Goal: Task Accomplishment & Management: Use online tool/utility

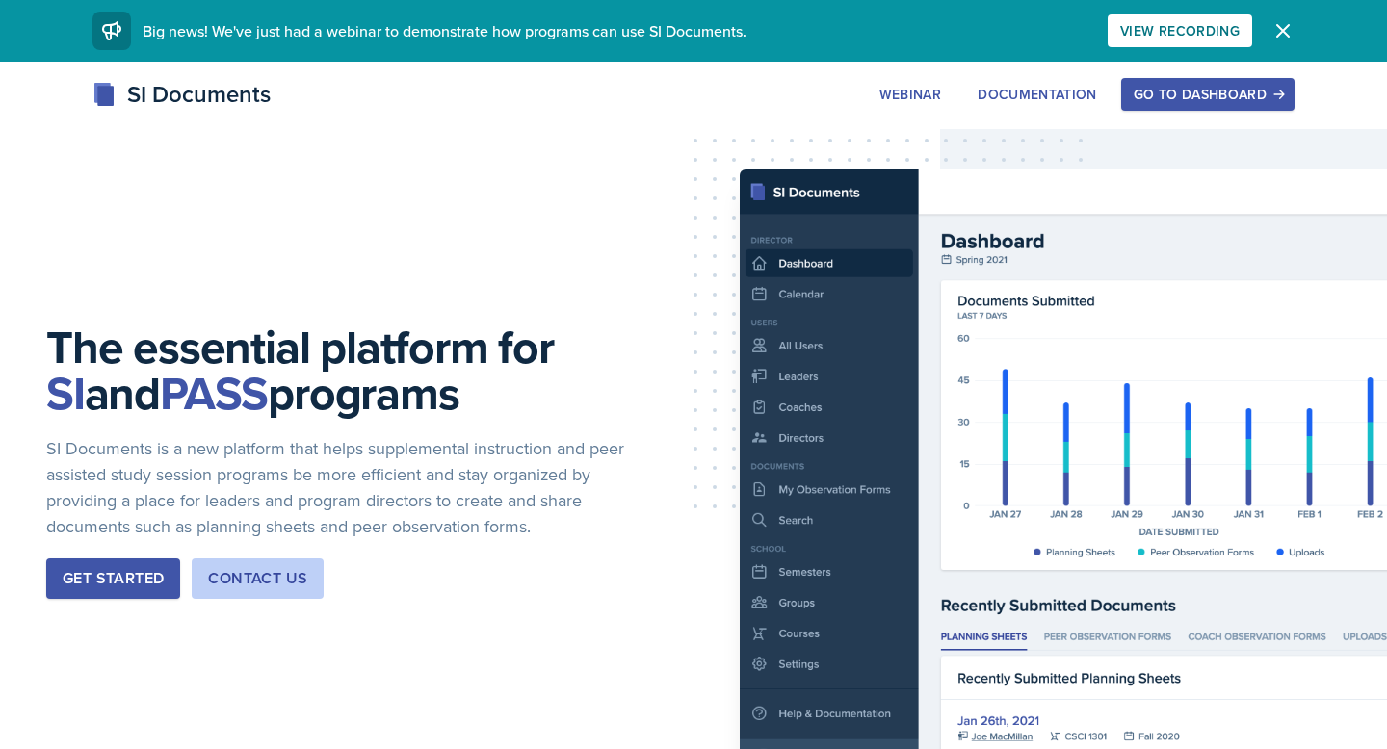
click at [1198, 102] on div "Go to Dashboard" at bounding box center [1208, 94] width 148 height 15
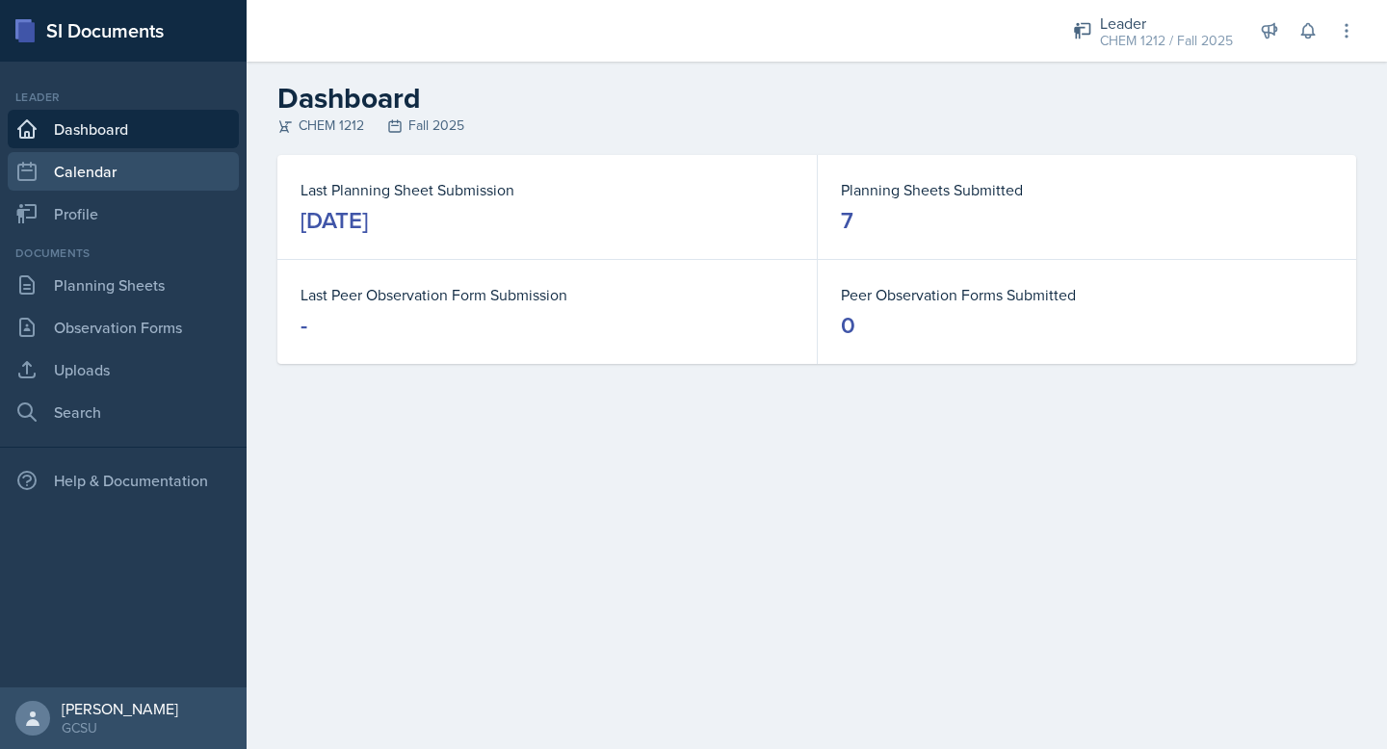
click at [73, 167] on link "Calendar" at bounding box center [123, 171] width 231 height 39
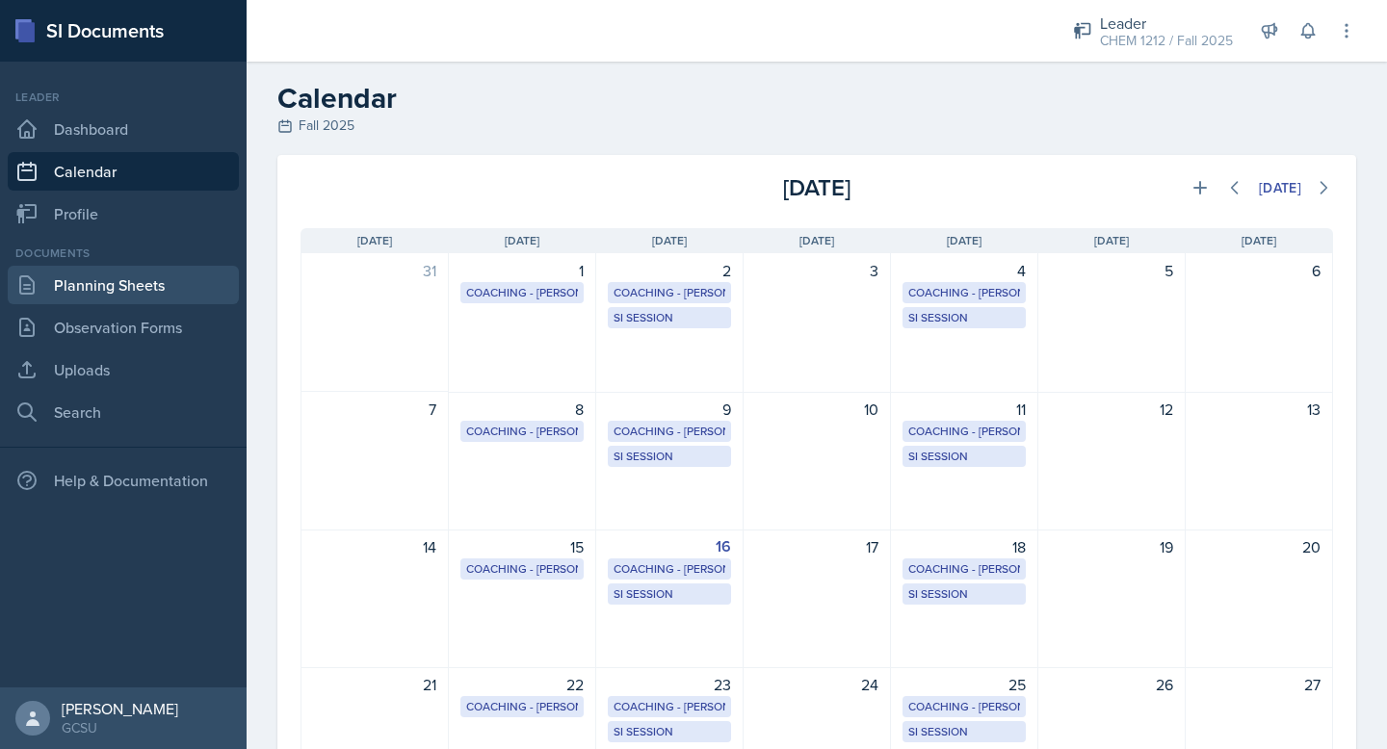
click at [108, 290] on link "Planning Sheets" at bounding box center [123, 285] width 231 height 39
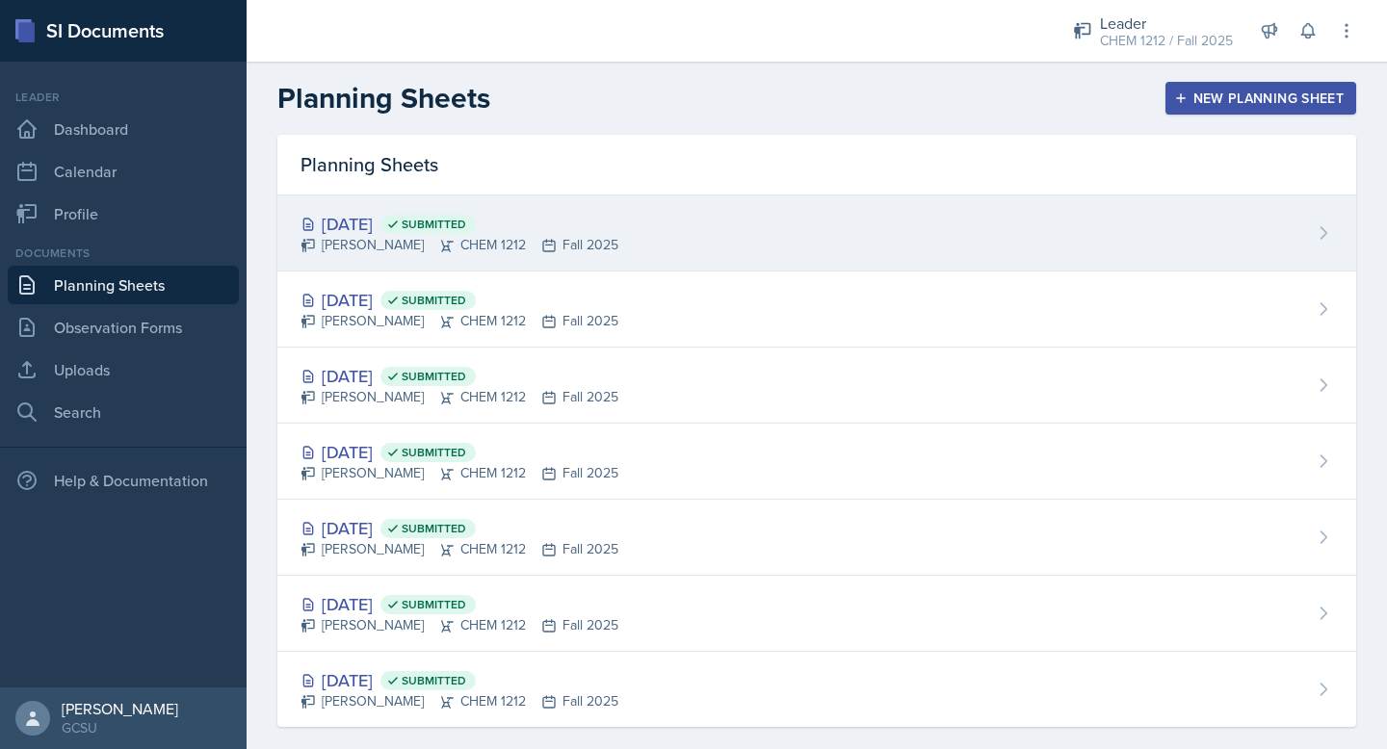
click at [886, 235] on div "[DATE] Submitted [PERSON_NAME] CHEM 1212 Fall 2025" at bounding box center [816, 234] width 1079 height 76
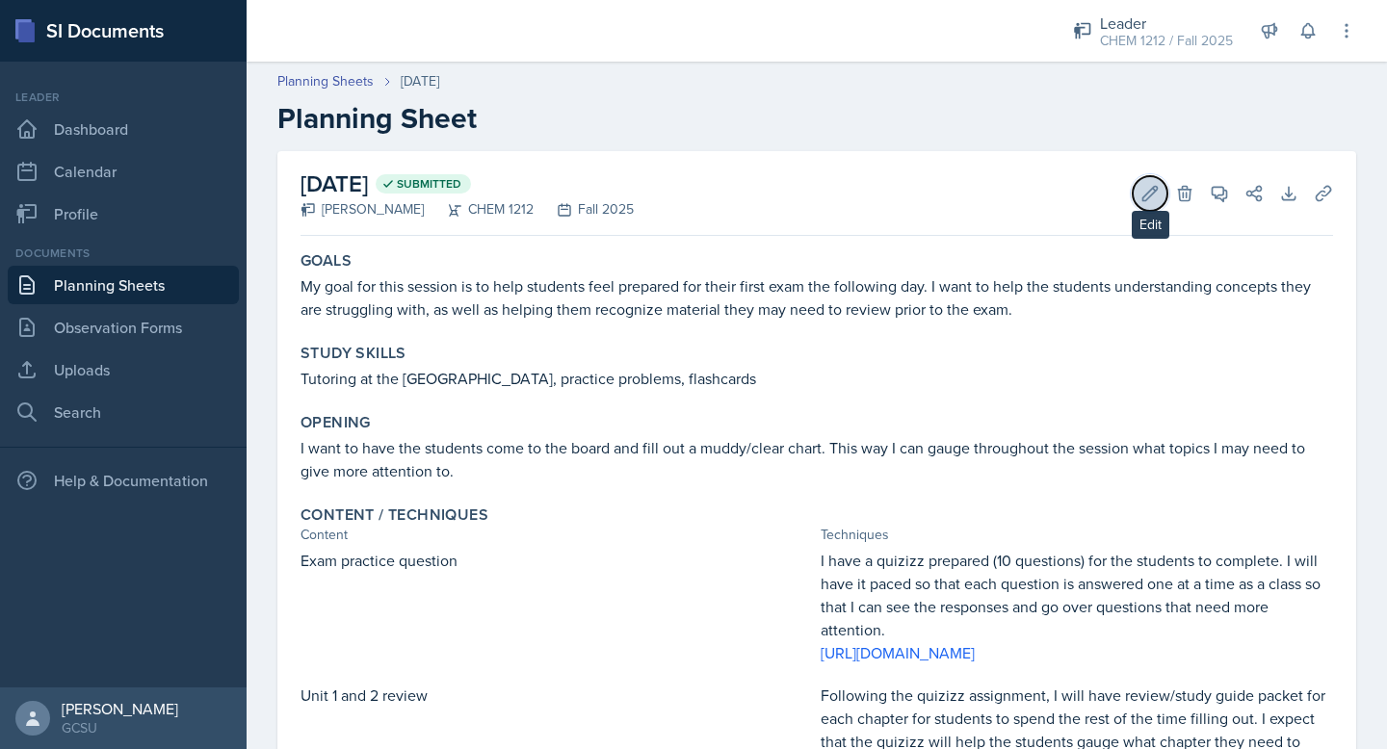
click at [1143, 193] on icon at bounding box center [1149, 193] width 19 height 19
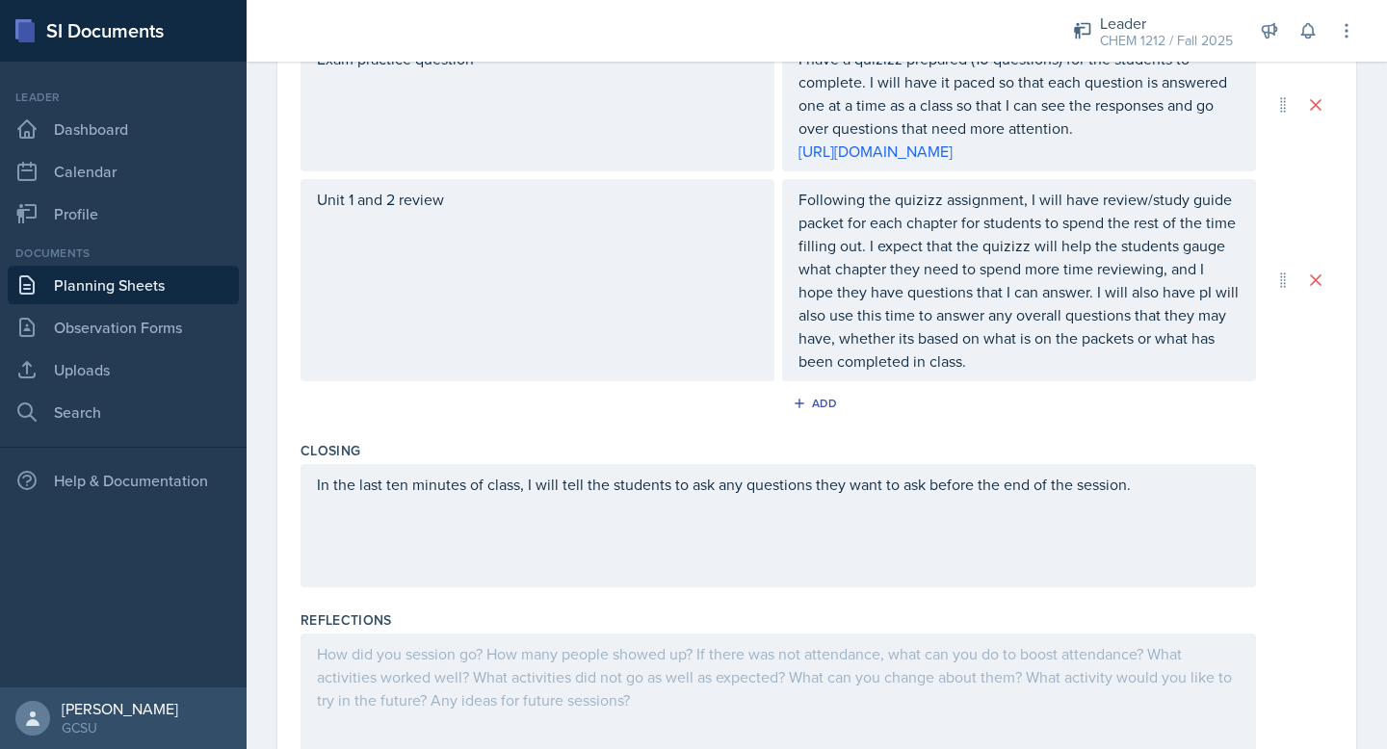
scroll to position [800, 0]
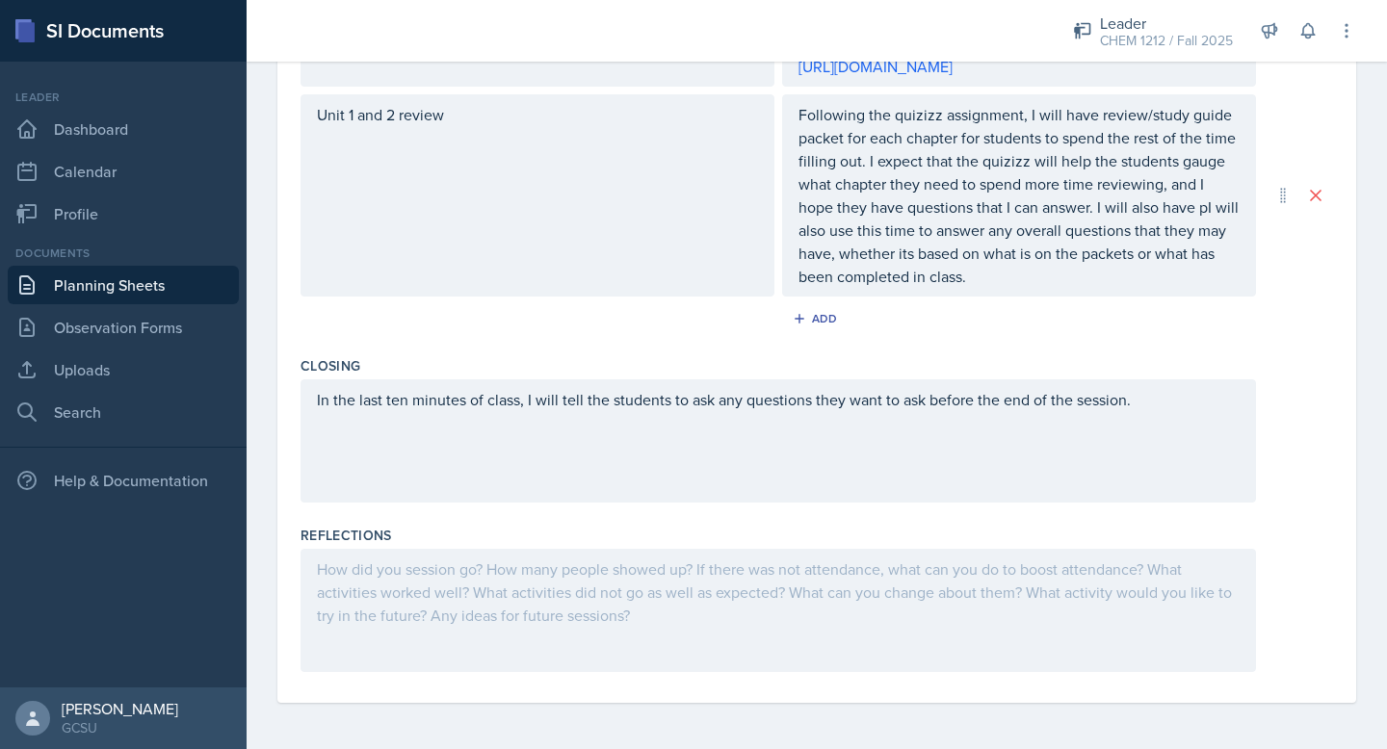
click at [506, 574] on div at bounding box center [777, 610] width 955 height 123
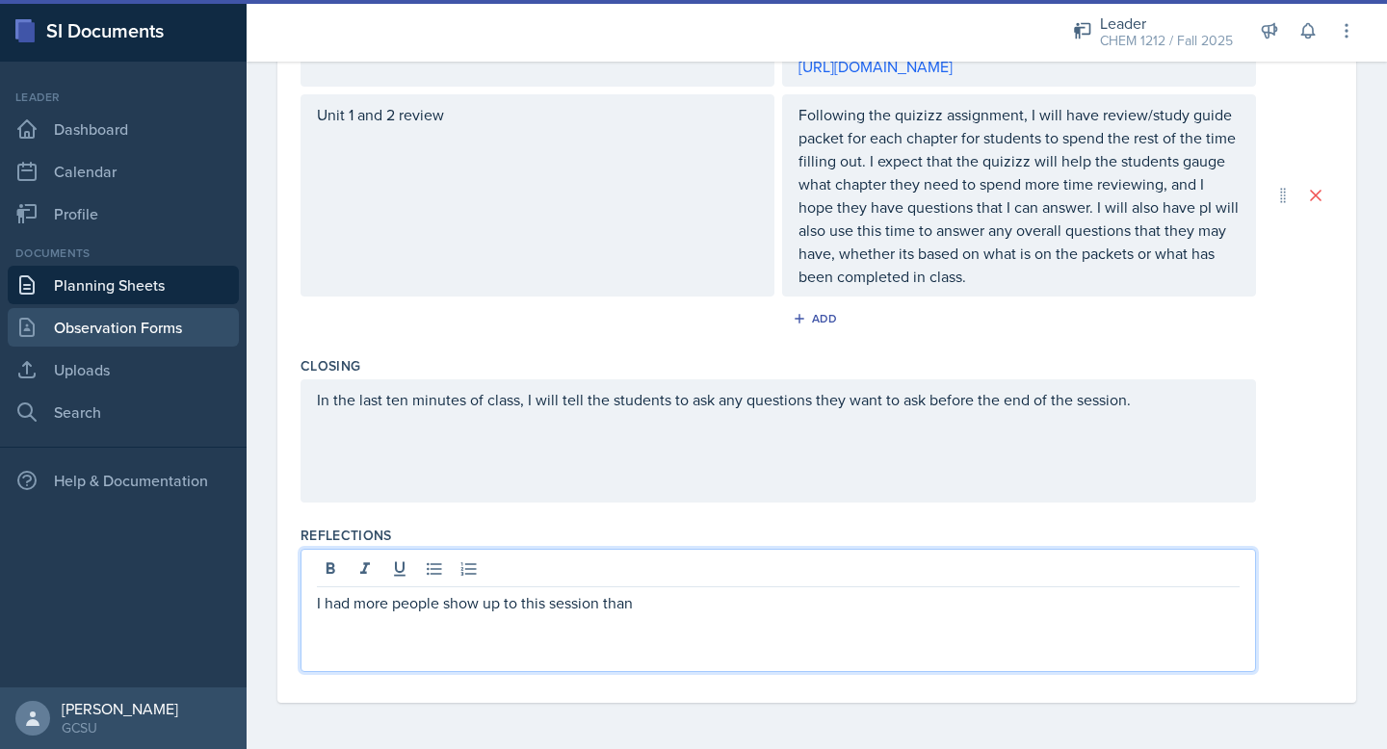
click at [82, 324] on link "Observation Forms" at bounding box center [123, 327] width 231 height 39
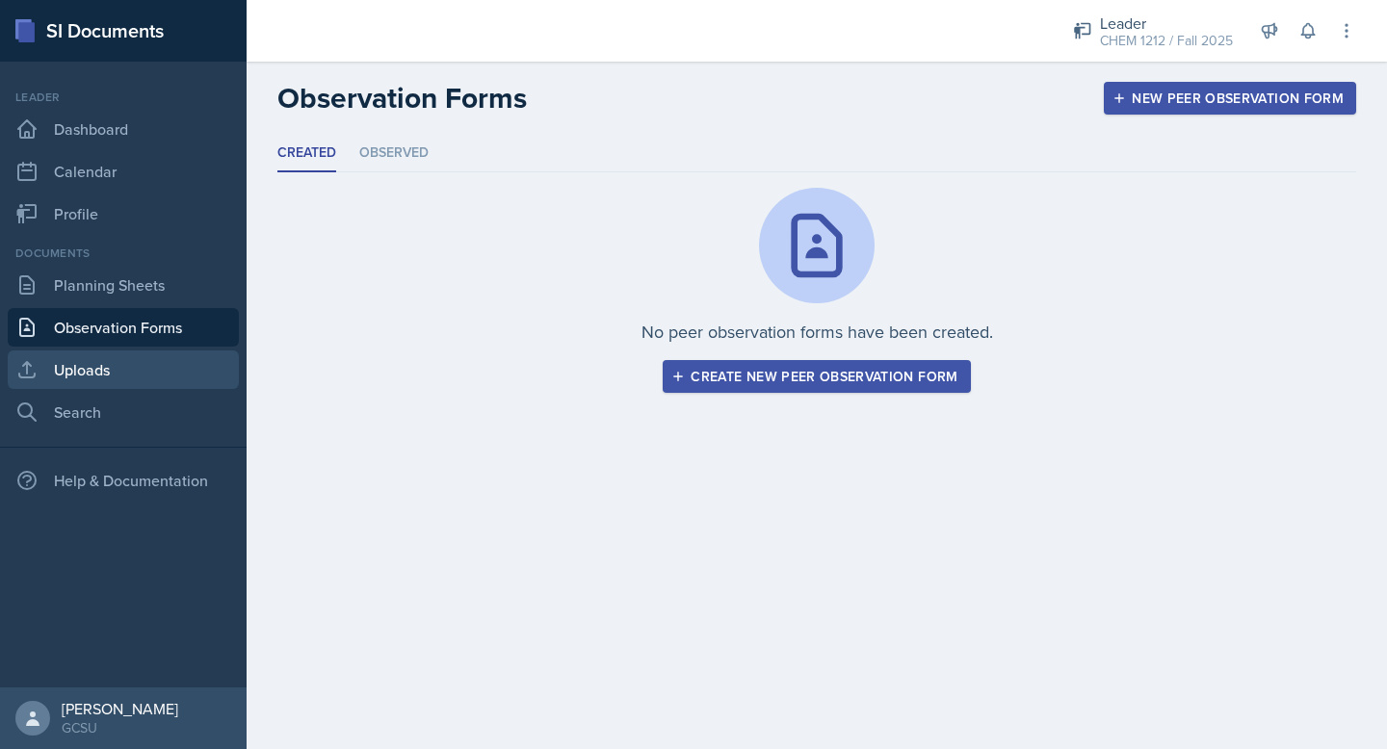
click at [130, 358] on link "Uploads" at bounding box center [123, 370] width 231 height 39
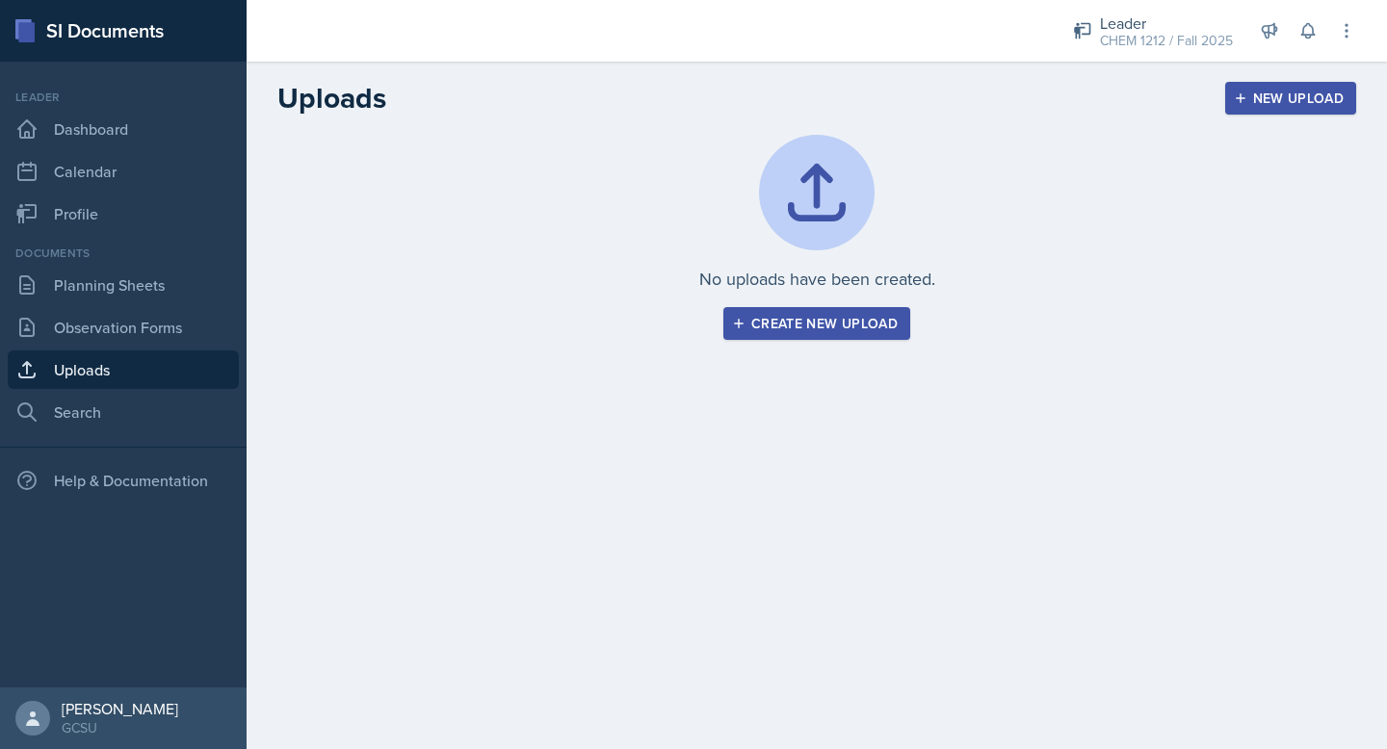
click at [1305, 86] on button "New Upload" at bounding box center [1291, 98] width 132 height 33
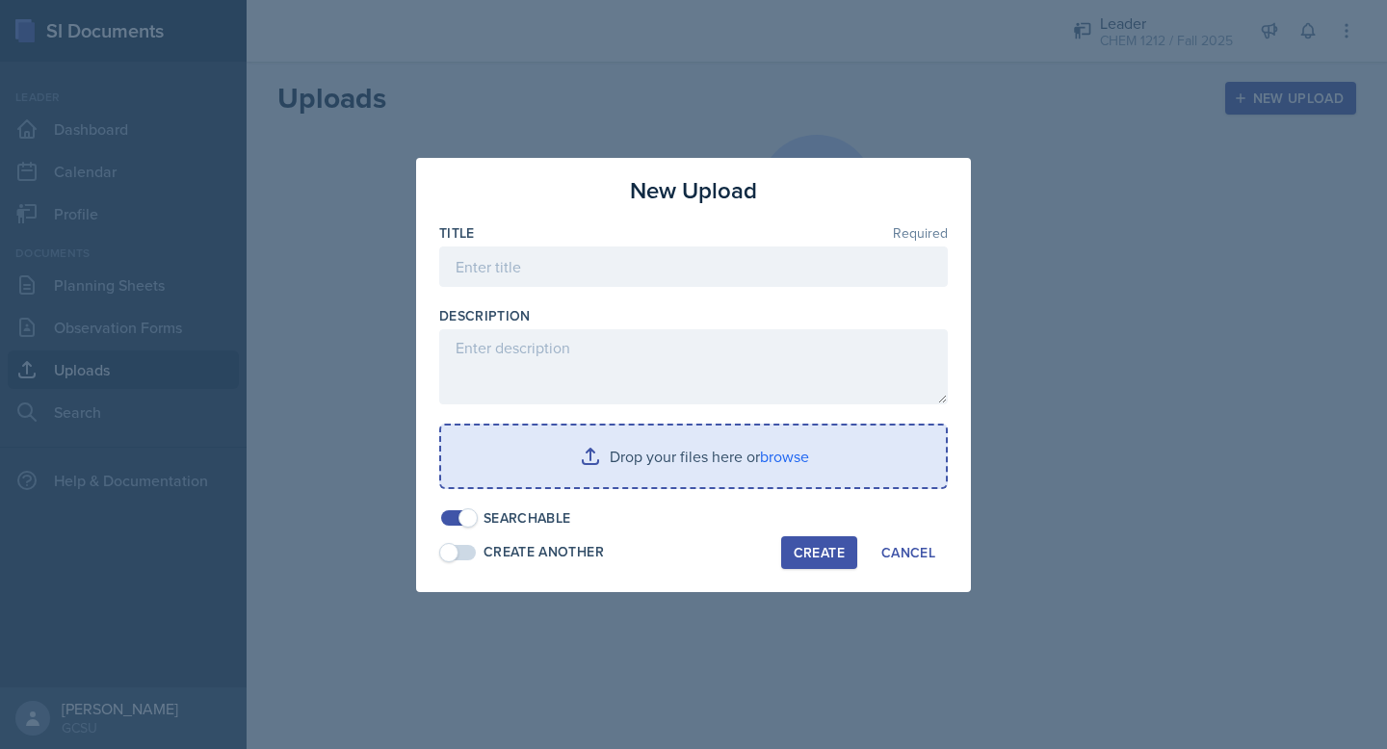
click at [667, 467] on input "file" at bounding box center [693, 457] width 505 height 62
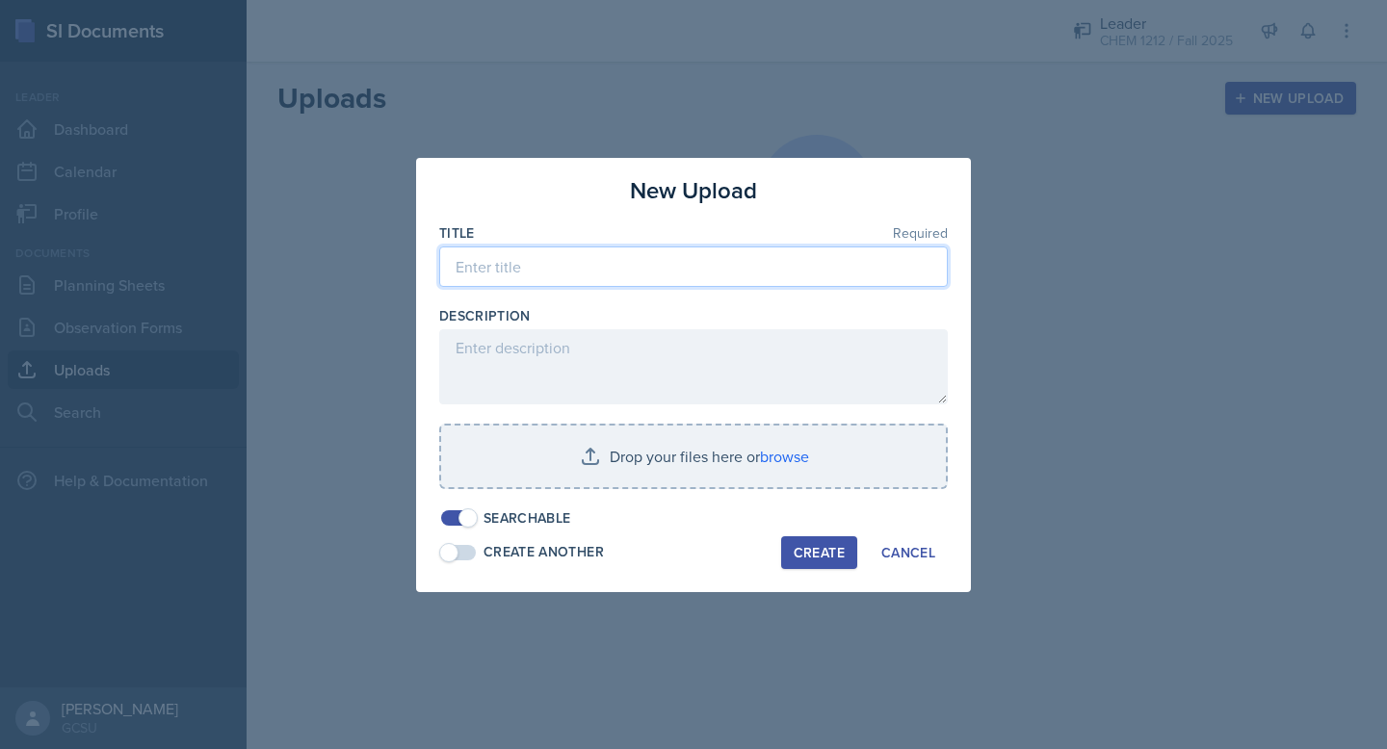
click at [503, 267] on input at bounding box center [693, 267] width 509 height 40
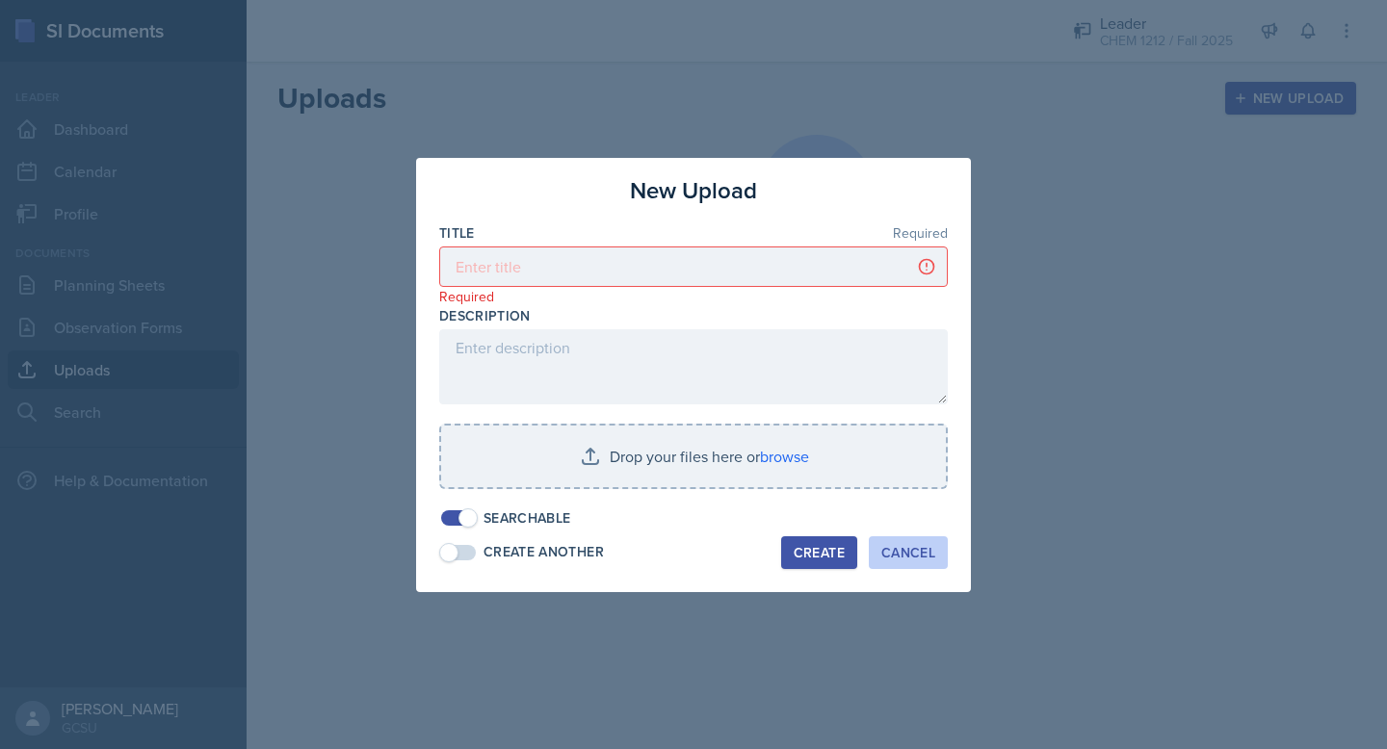
click at [906, 545] on div "Cancel" at bounding box center [908, 552] width 54 height 15
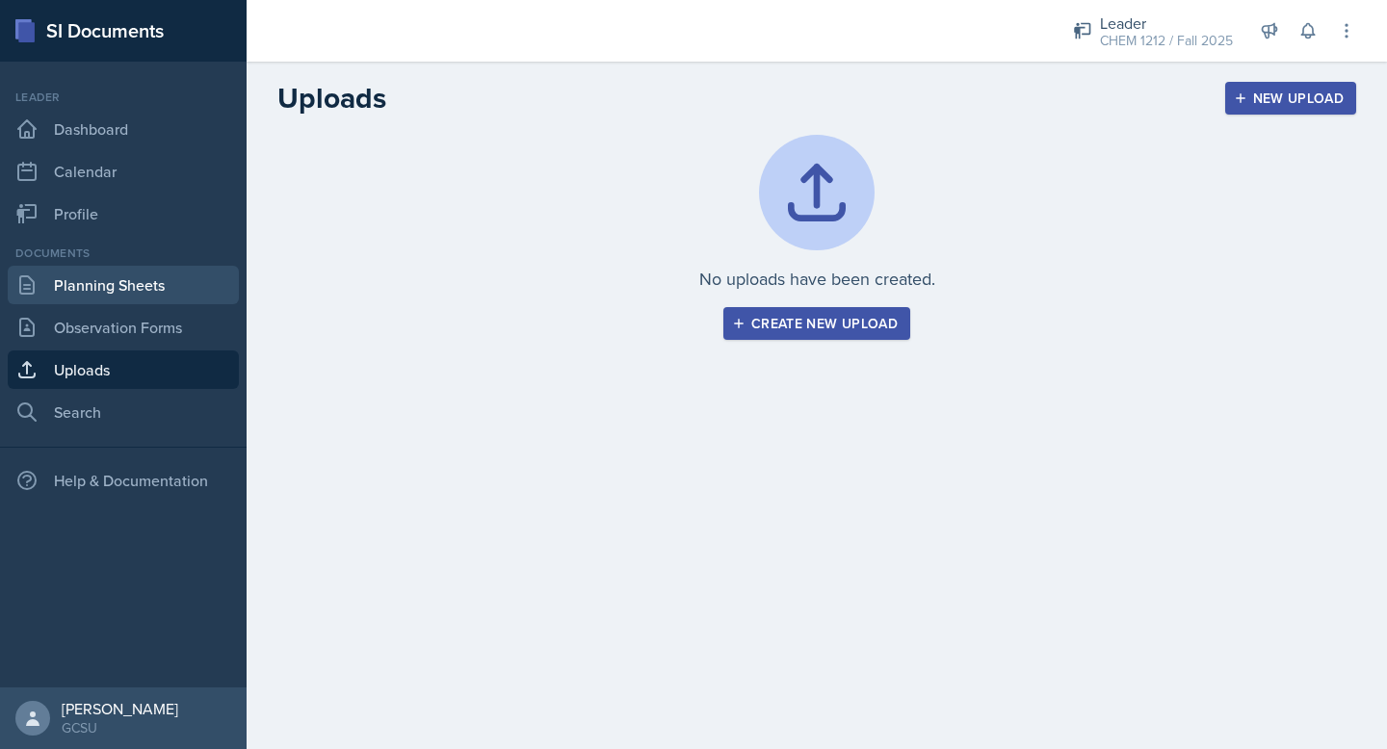
click at [111, 295] on link "Planning Sheets" at bounding box center [123, 285] width 231 height 39
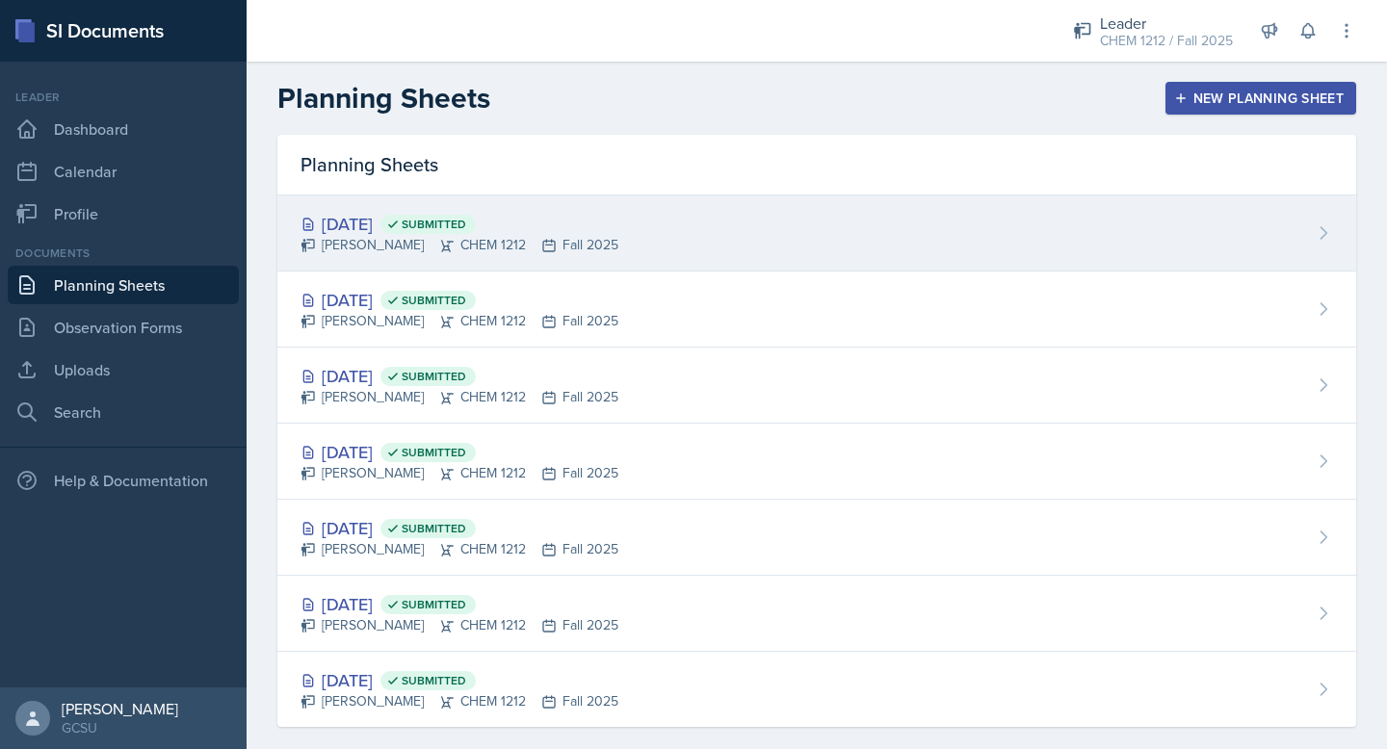
click at [635, 214] on div "[DATE] Submitted [PERSON_NAME] CHEM 1212 Fall 2025" at bounding box center [816, 234] width 1079 height 76
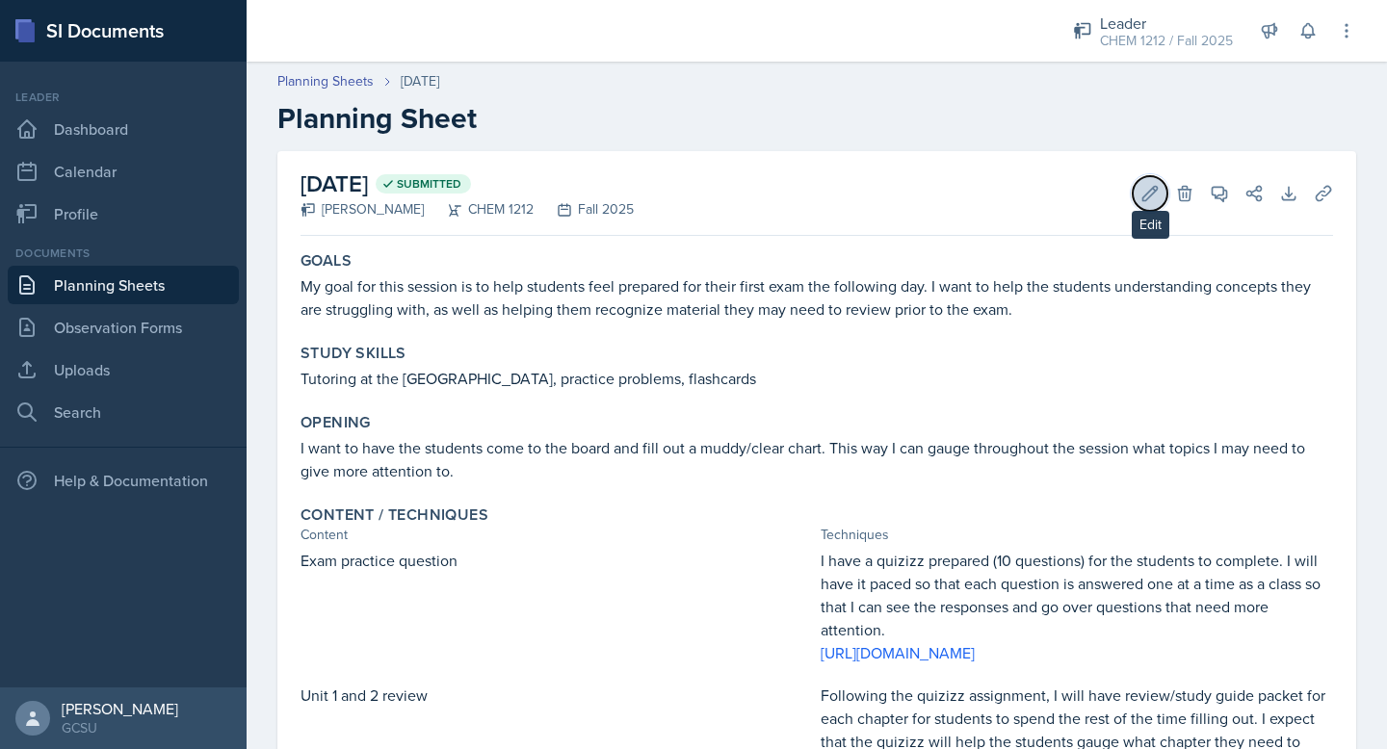
click at [1147, 191] on icon at bounding box center [1149, 193] width 19 height 19
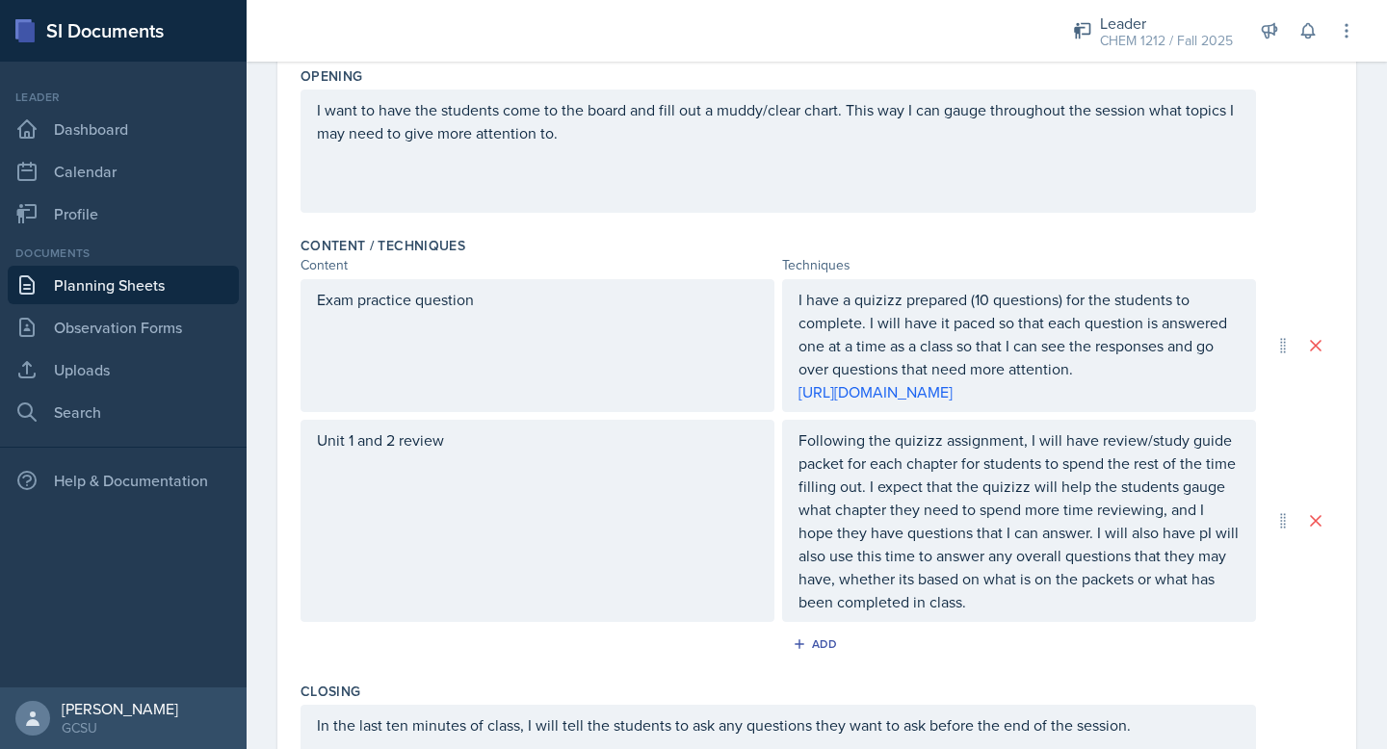
scroll to position [800, 0]
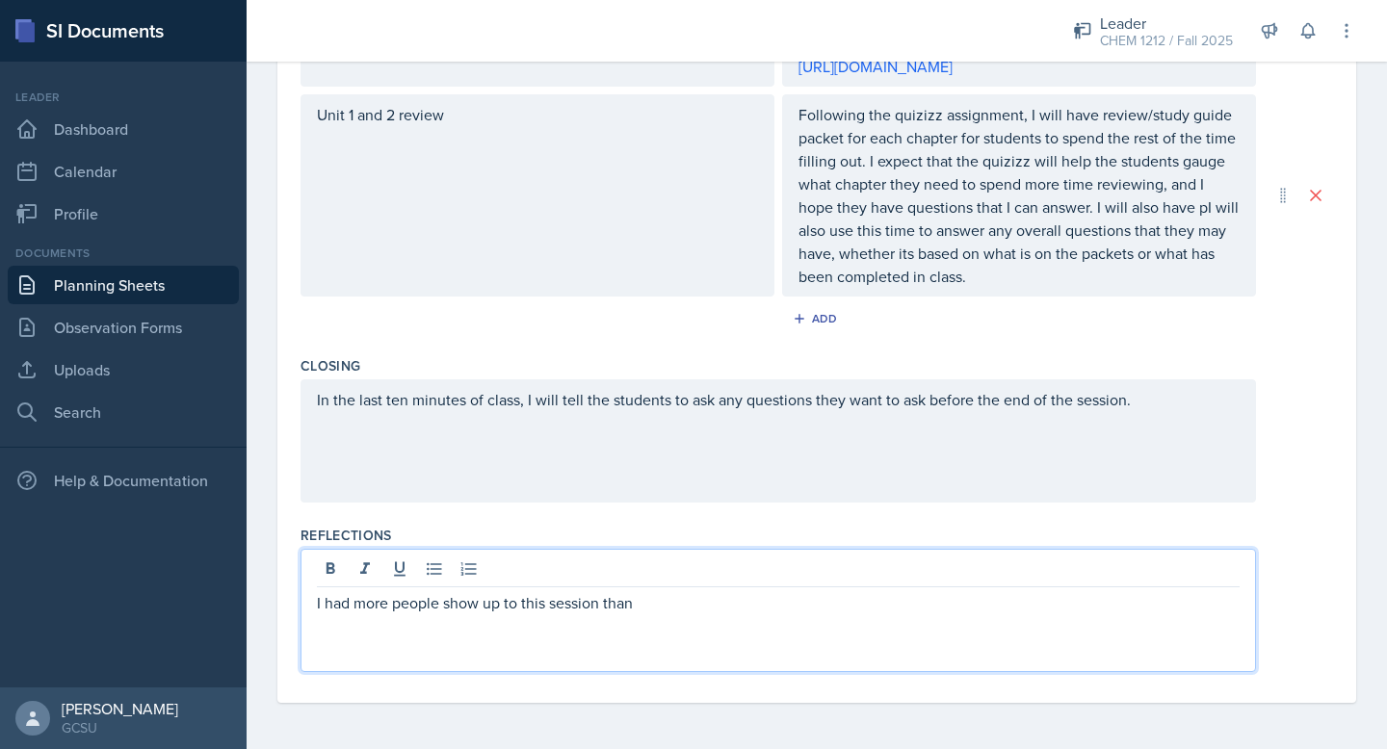
click at [684, 577] on div "I had more people show up to this session than" at bounding box center [777, 610] width 955 height 123
click at [768, 598] on p "I had more people show up to this session than" at bounding box center [778, 602] width 923 height 23
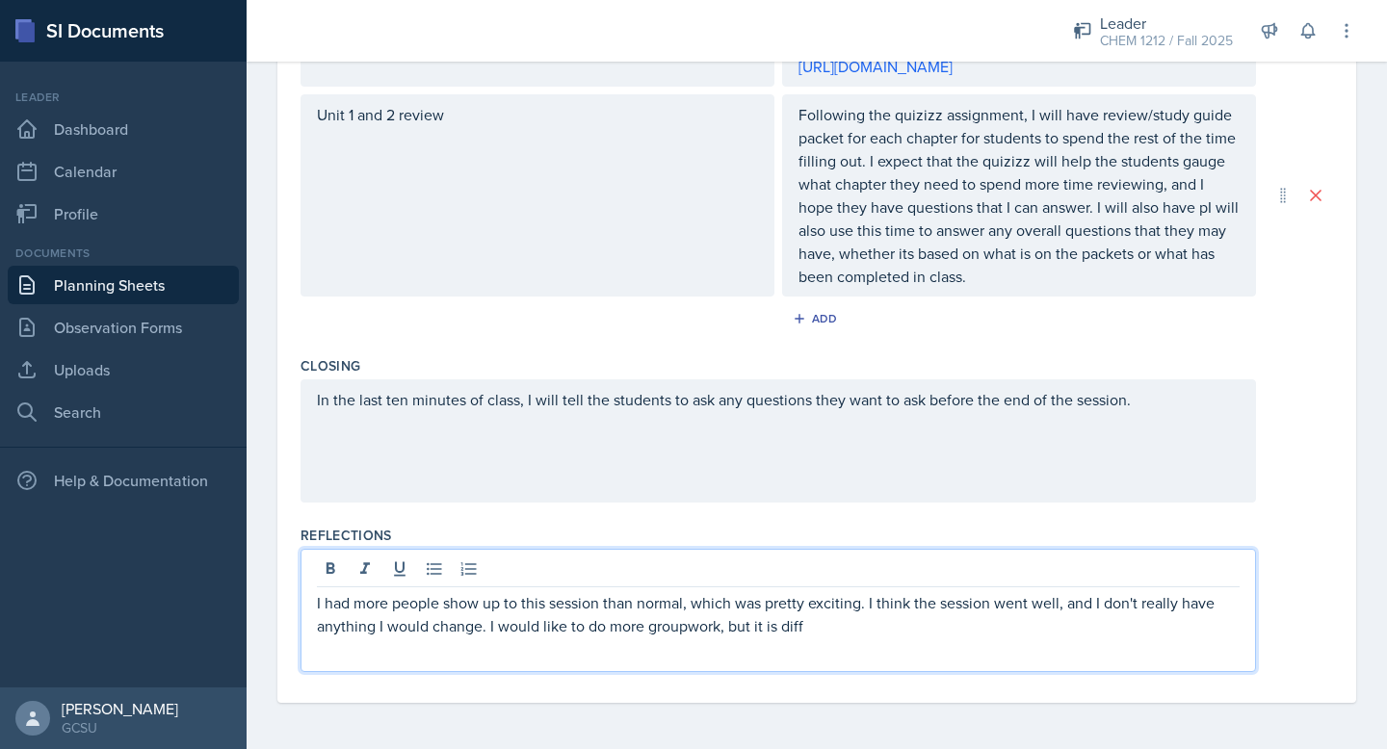
click at [688, 626] on p "I had more people show up to this session than normal, which was pretty excitin…" at bounding box center [778, 614] width 923 height 46
click at [839, 630] on p "I had more people show up to this session than normal, which was pretty excitin…" at bounding box center [778, 614] width 923 height 46
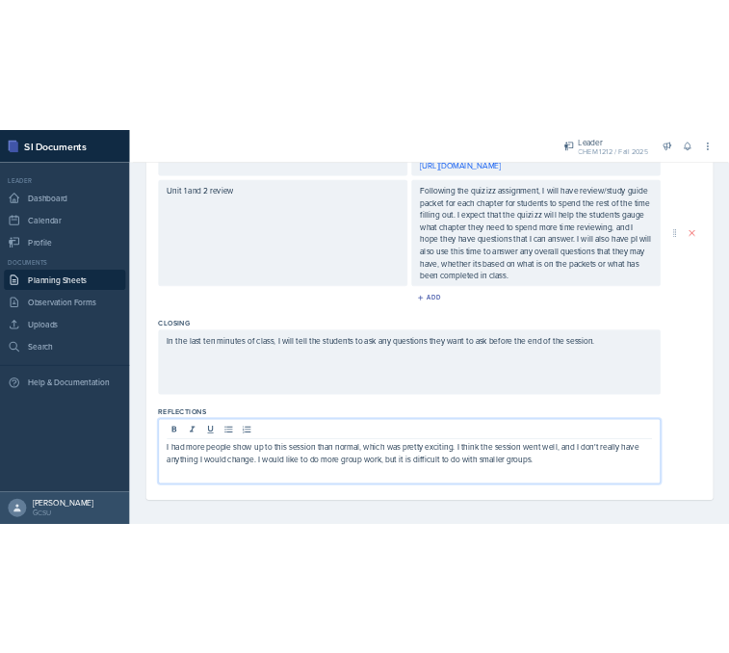
scroll to position [0, 0]
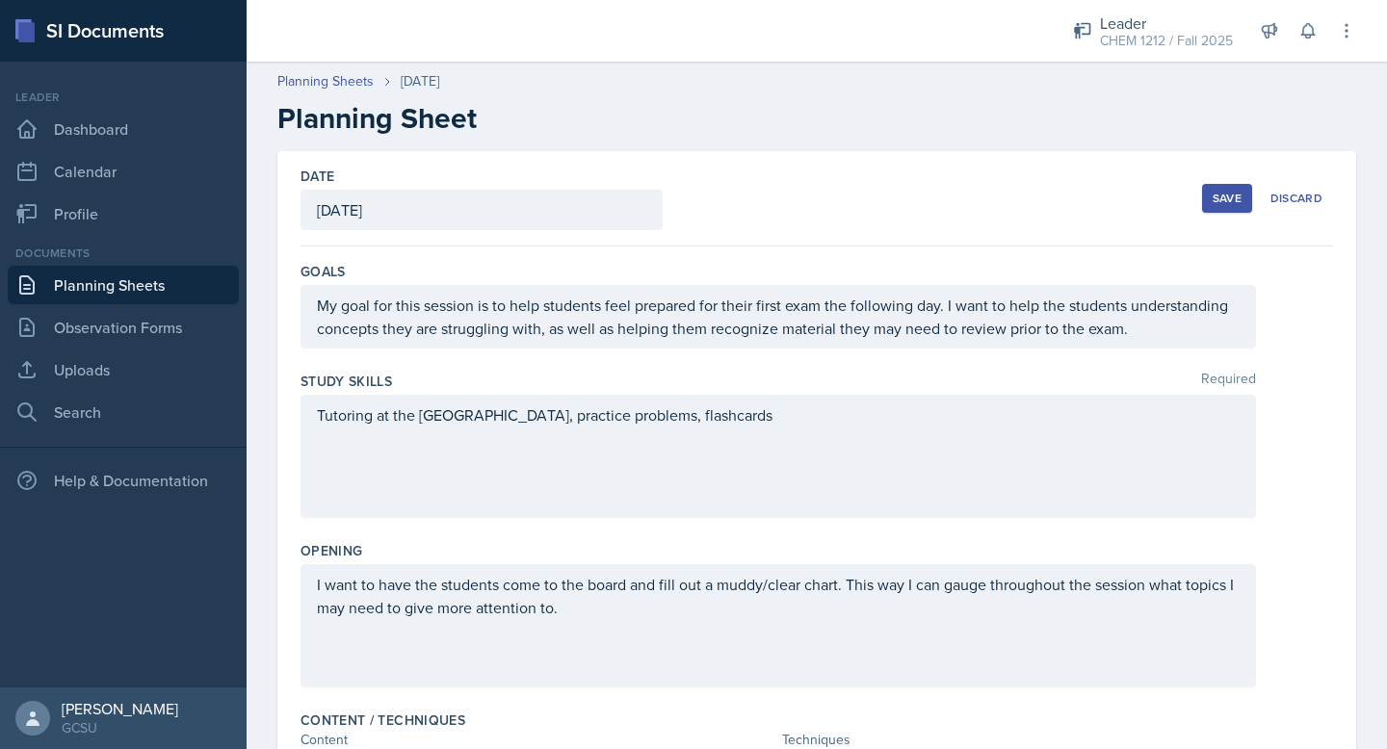
click at [1237, 201] on div "Save" at bounding box center [1227, 198] width 29 height 15
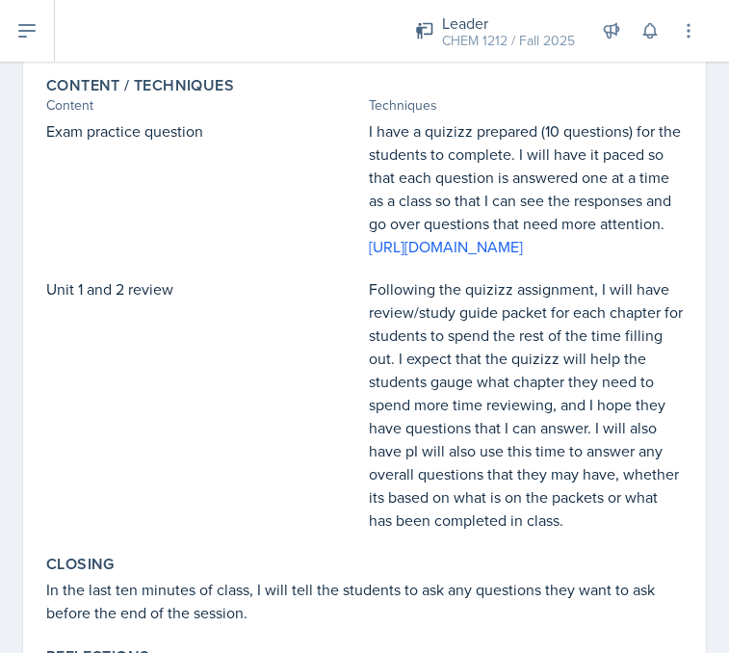
scroll to position [616, 0]
